Goal: Navigation & Orientation: Find specific page/section

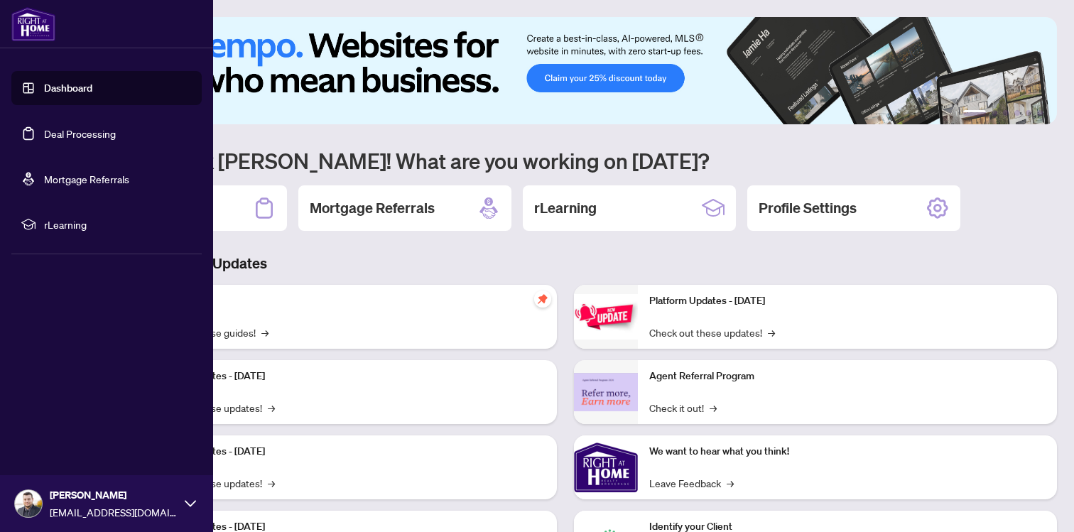
click at [44, 82] on link "Dashboard" at bounding box center [68, 88] width 48 height 13
click at [55, 127] on link "Deal Processing" at bounding box center [80, 133] width 72 height 13
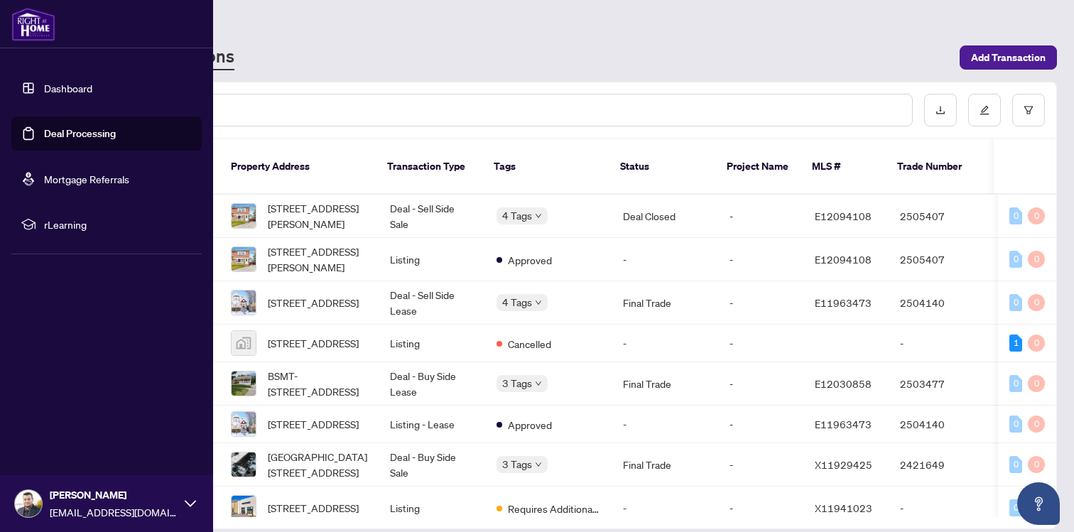
click at [48, 90] on link "Dashboard" at bounding box center [68, 88] width 48 height 13
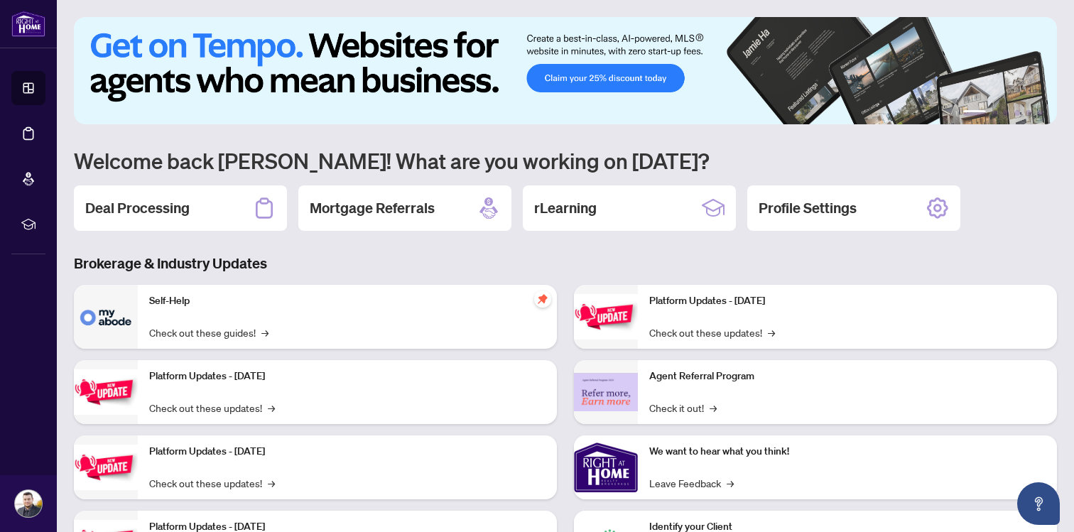
click at [747, 68] on img at bounding box center [565, 70] width 983 height 107
